Goal: Information Seeking & Learning: Find specific fact

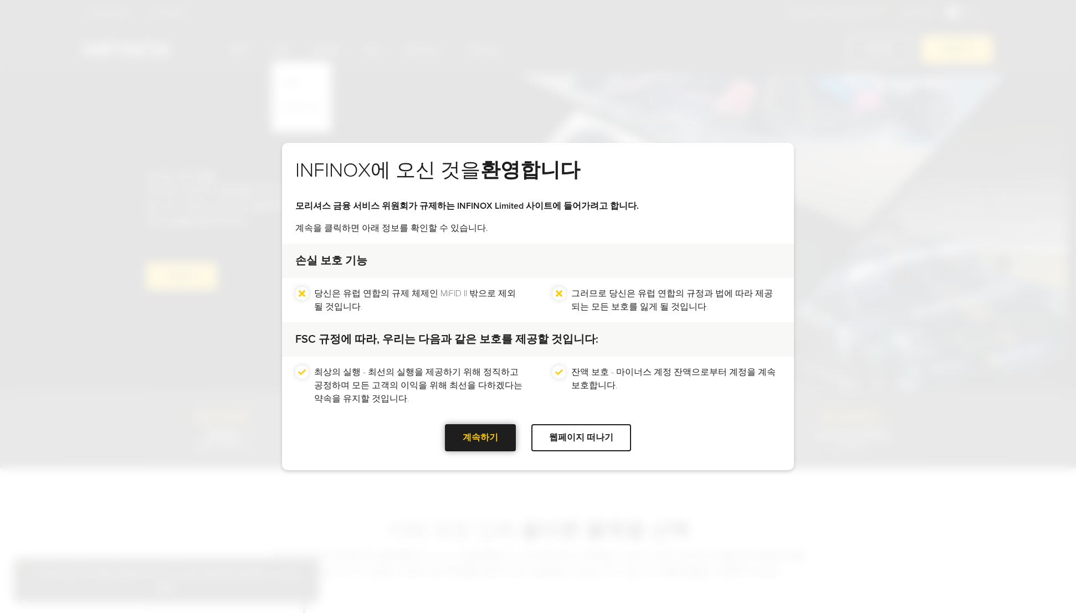
click at [471, 447] on div "계속하기" at bounding box center [480, 437] width 71 height 27
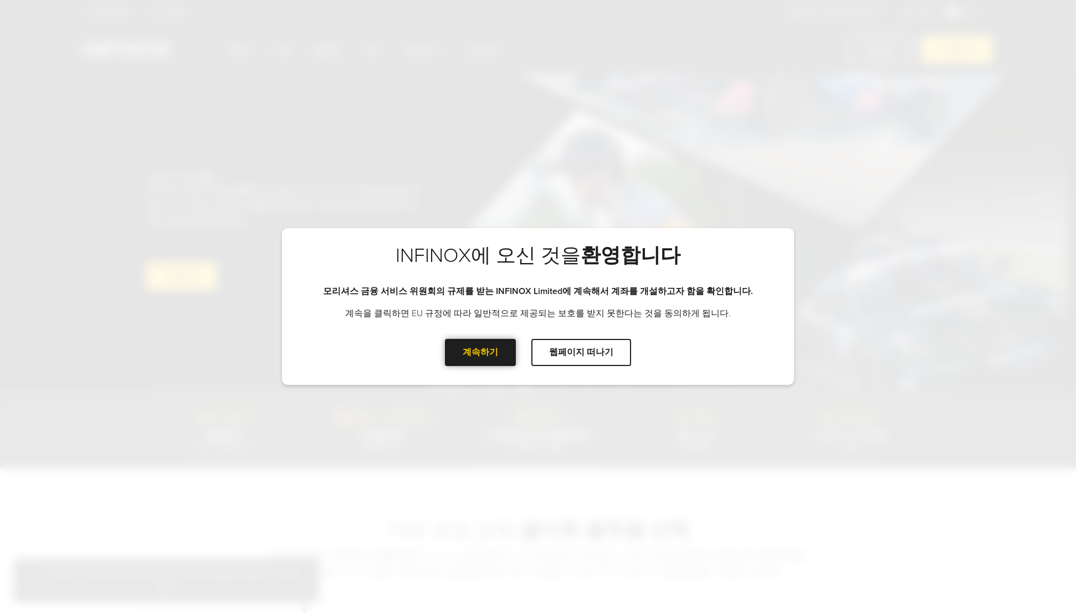
click at [482, 358] on div "계속하기" at bounding box center [480, 352] width 71 height 27
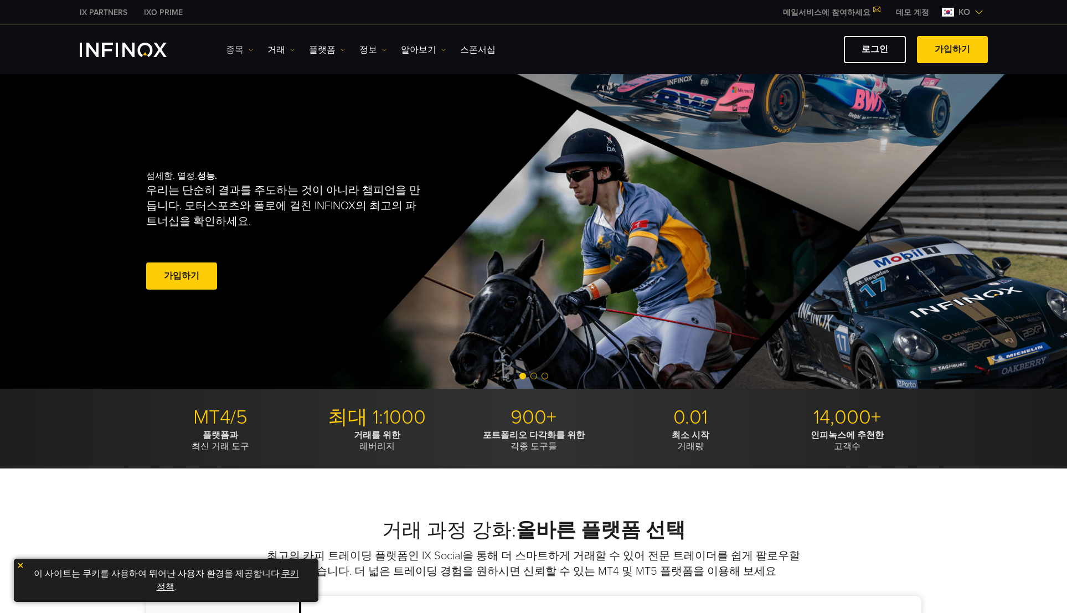
click at [243, 50] on link "종목" at bounding box center [240, 49] width 28 height 13
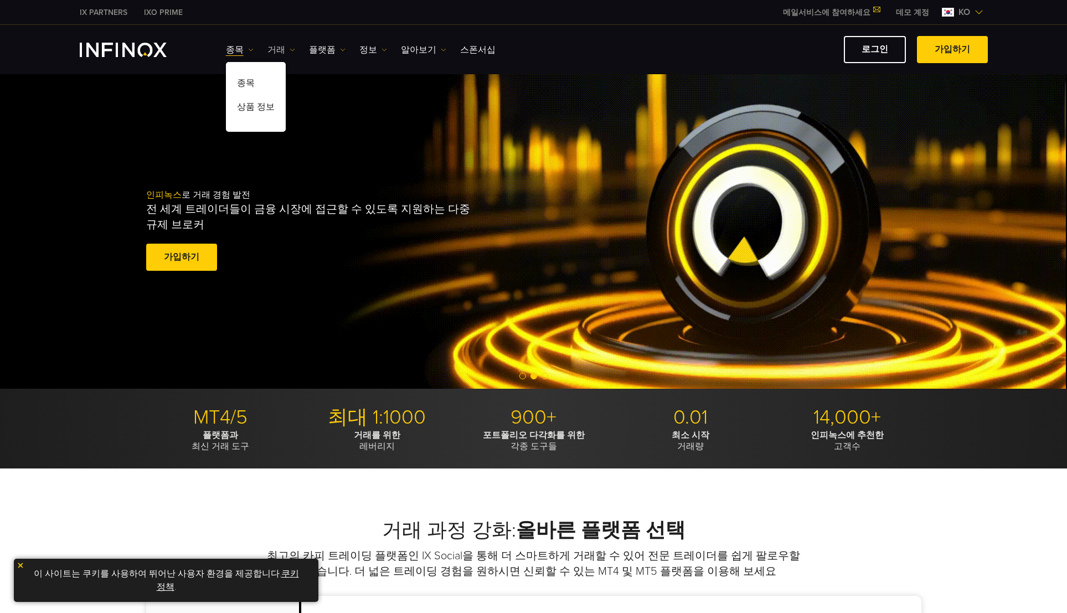
click at [291, 50] on img at bounding box center [293, 50] width 6 height 6
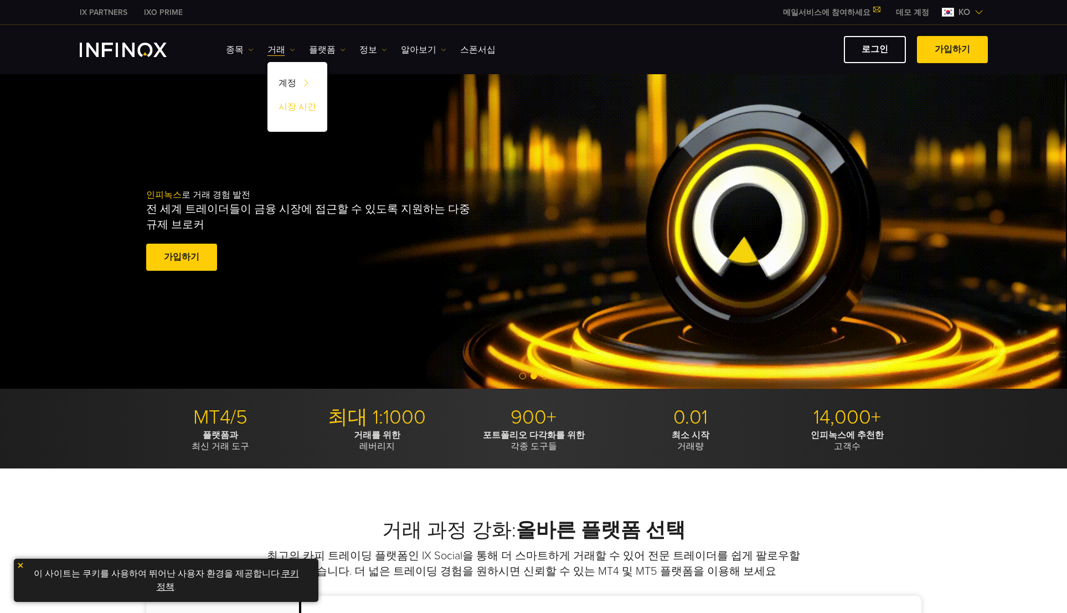
click at [305, 111] on link "시장 시간" at bounding box center [298, 109] width 60 height 24
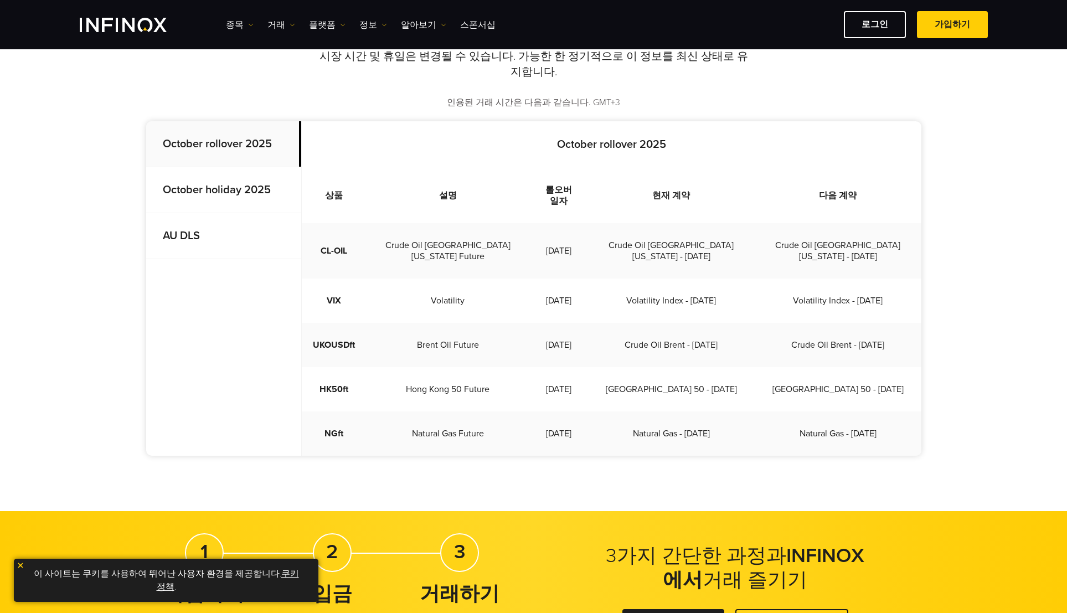
scroll to position [222, 0]
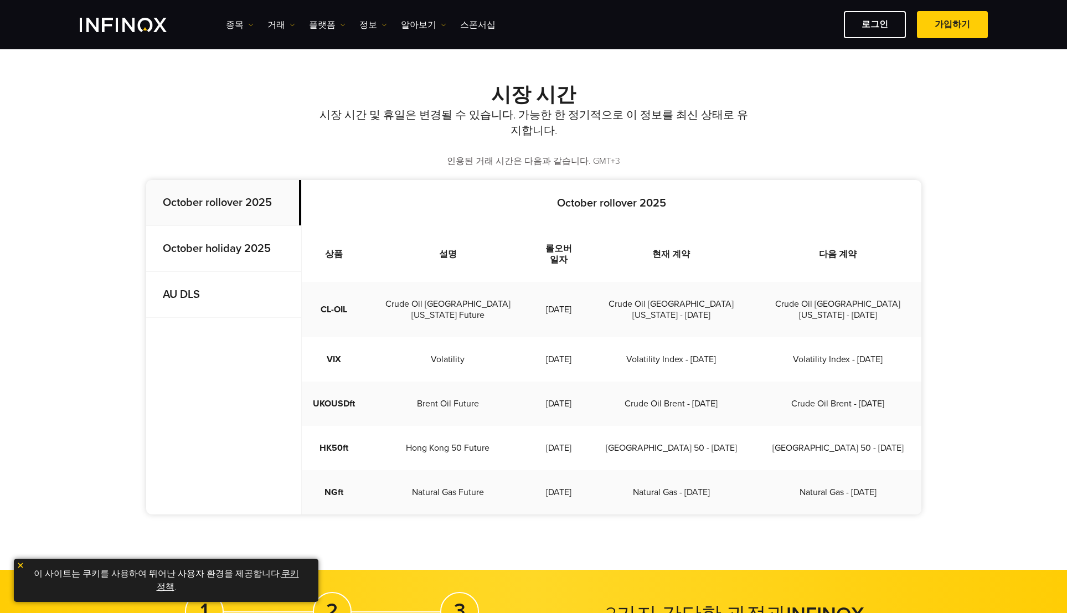
click at [260, 258] on p "October holiday 2025" at bounding box center [223, 249] width 155 height 46
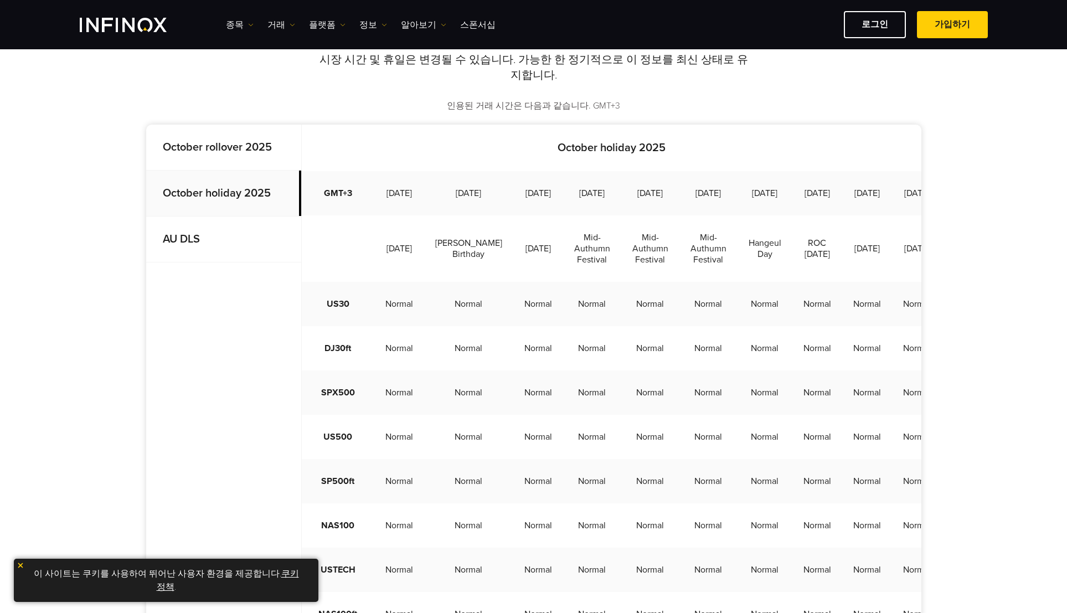
scroll to position [332, 0]
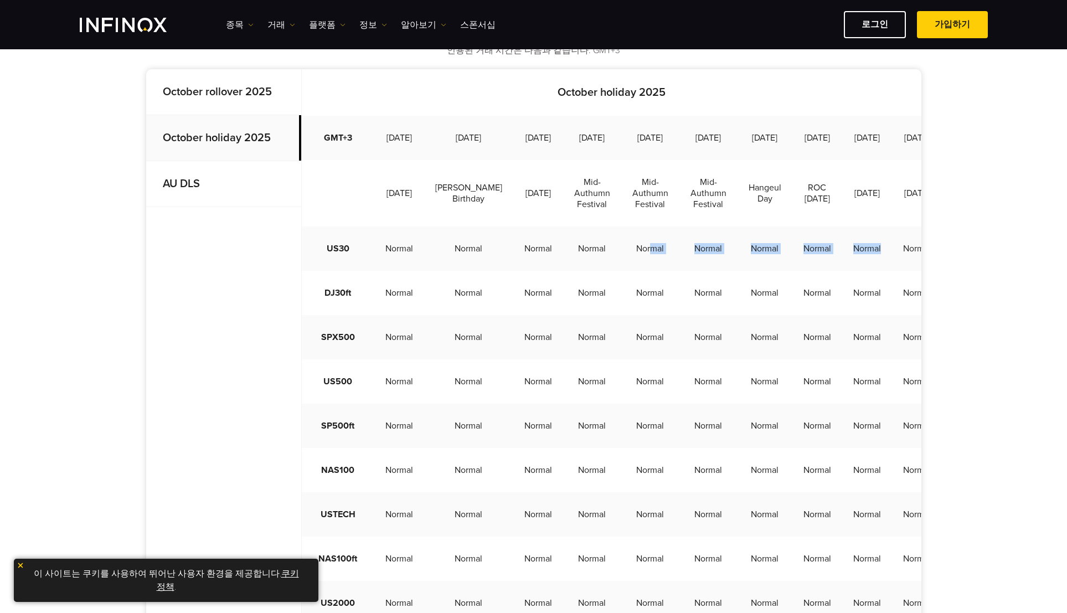
drag, startPoint x: 880, startPoint y: 270, endPoint x: 637, endPoint y: 266, distance: 242.6
click at [637, 266] on tr "US30 Normal Normal Normal Normal Normal Normal Normal Normal Normal Normal Norm…" at bounding box center [722, 249] width 840 height 44
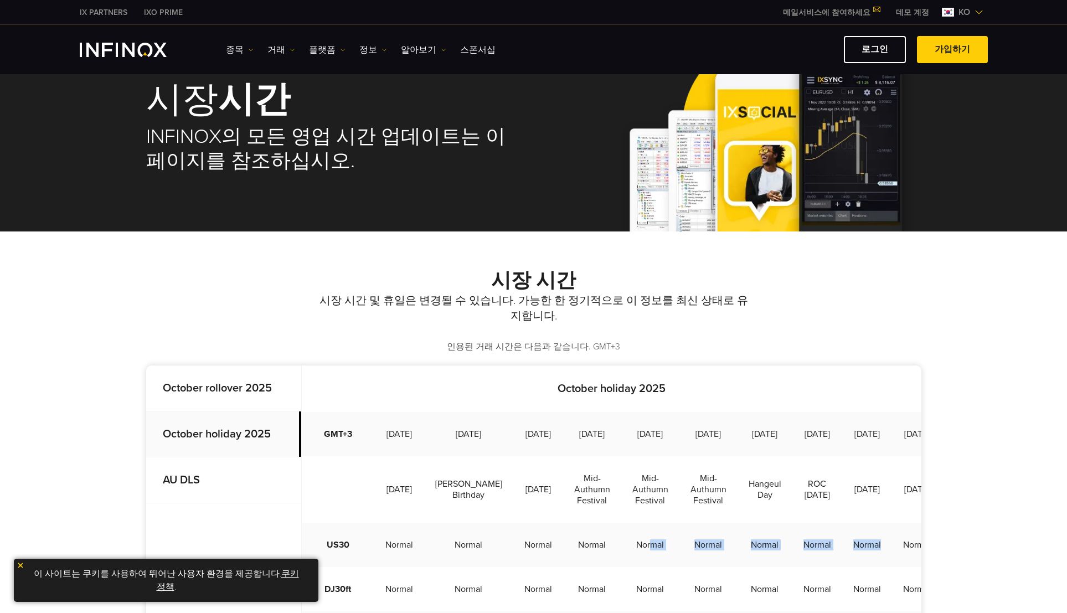
scroll to position [222, 0]
